Goal: Use online tool/utility: Utilize a website feature to perform a specific function

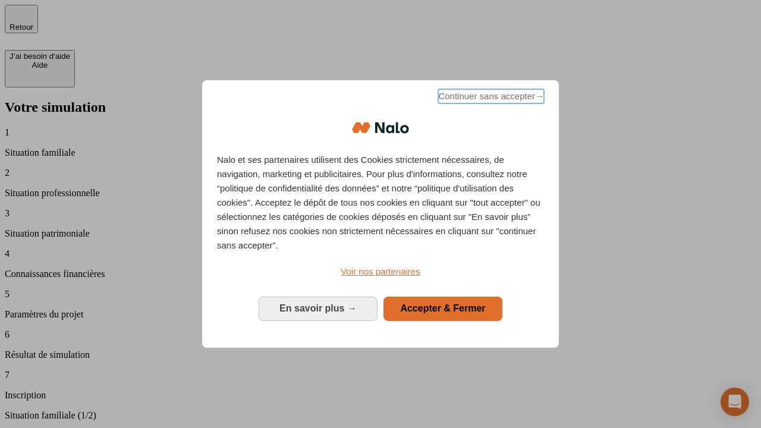
click at [490, 98] on span "Continuer sans accepter →" at bounding box center [491, 96] width 106 height 14
